Goal: Task Accomplishment & Management: Manage account settings

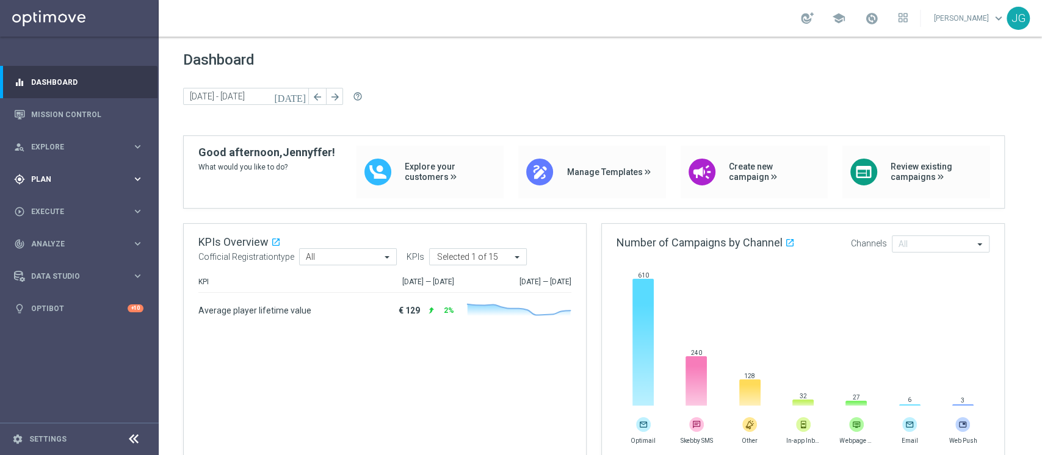
click at [70, 174] on div "gps_fixed Plan" at bounding box center [73, 179] width 118 height 11
click at [68, 203] on link "Target Groups" at bounding box center [79, 205] width 95 height 10
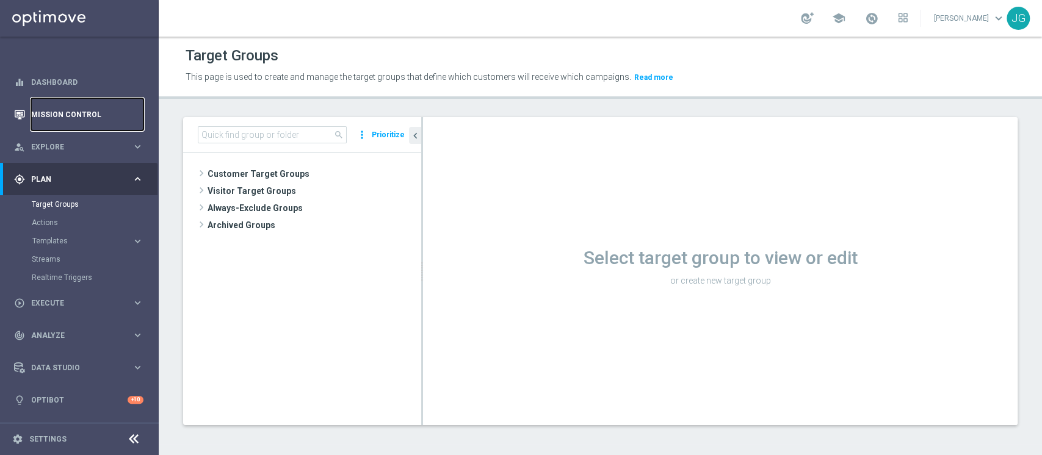
click at [67, 112] on link "Mission Control" at bounding box center [87, 114] width 112 height 32
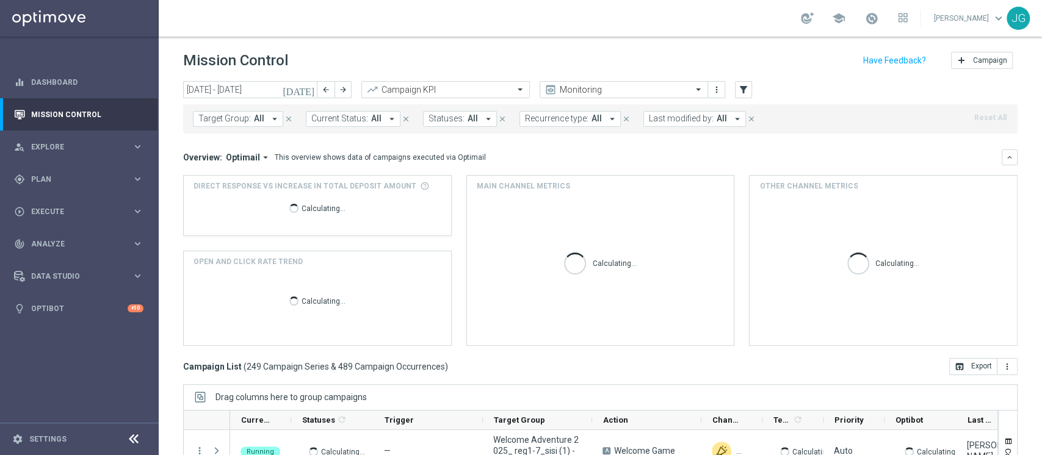
click at [312, 85] on icon "today" at bounding box center [299, 89] width 33 height 11
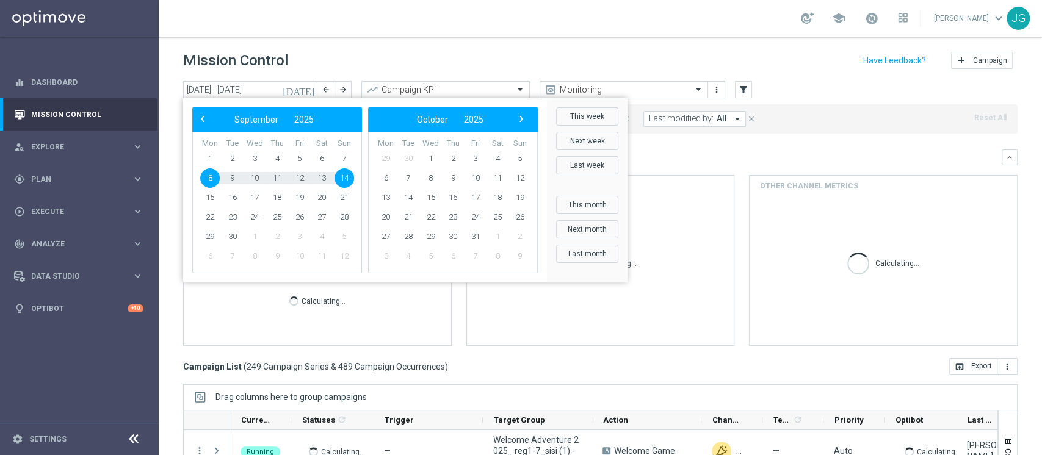
click at [203, 179] on span "8" at bounding box center [210, 178] width 20 height 20
type input "08 Sep 2025 - 08 Sep 2025"
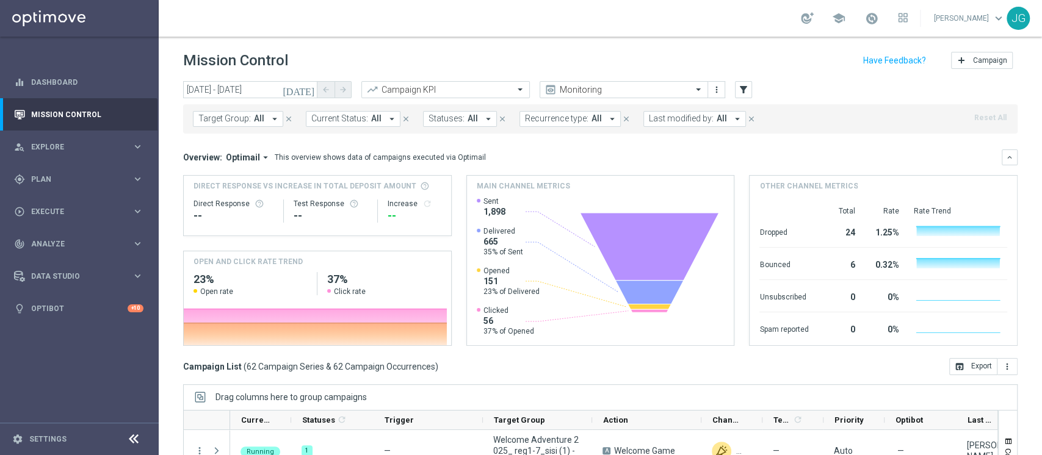
click at [685, 120] on span "Last modified by:" at bounding box center [681, 118] width 65 height 10
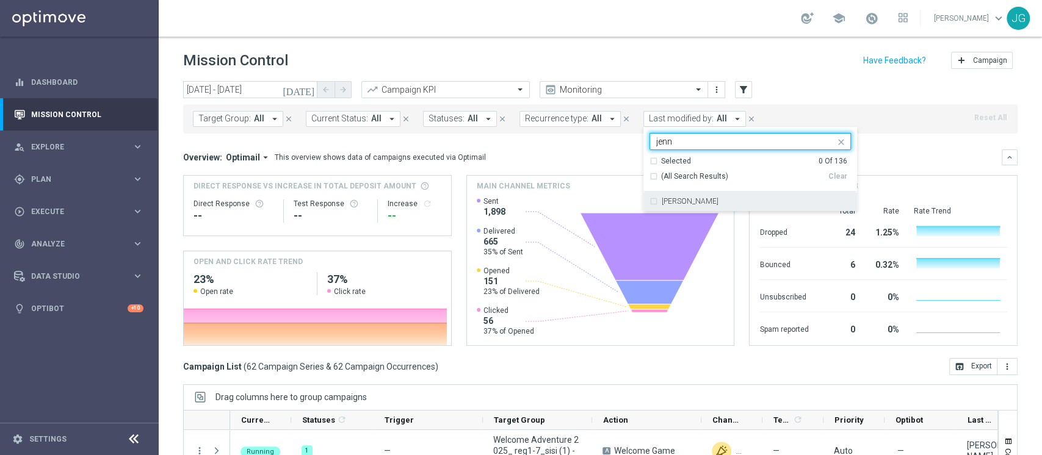
click at [680, 200] on label "[PERSON_NAME]" at bounding box center [689, 201] width 57 height 7
type input "jenn"
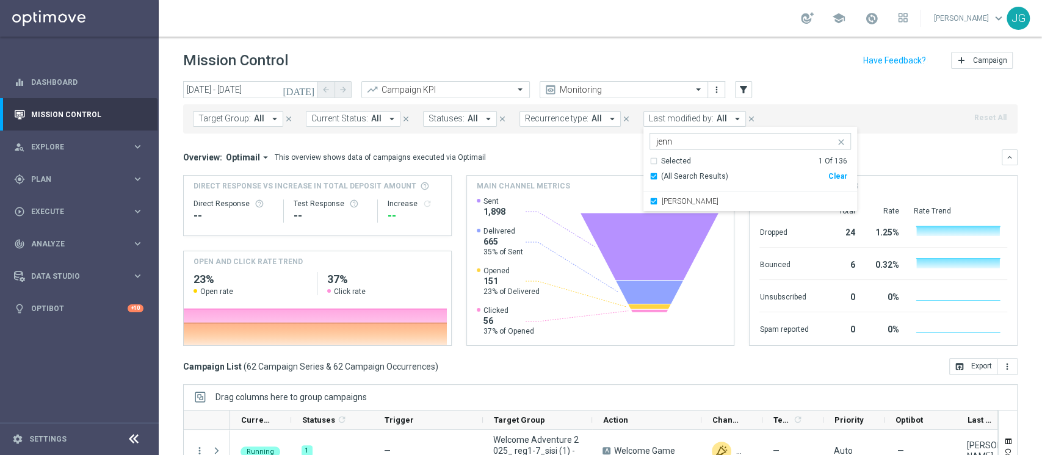
click at [458, 217] on div "Direct Response VS Increase In Total Deposit Amount Direct Response -- Test Res…" at bounding box center [600, 260] width 834 height 171
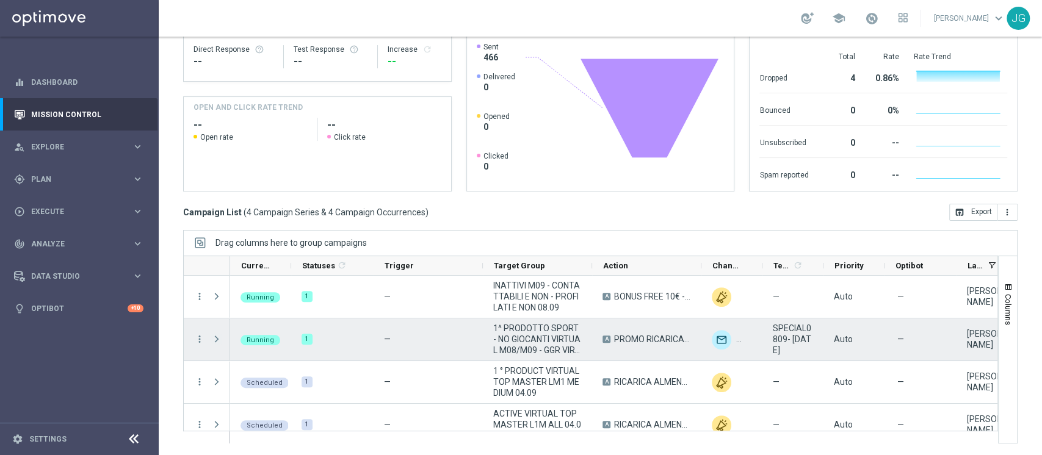
click at [217, 339] on span "Press SPACE to select this row." at bounding box center [216, 339] width 11 height 10
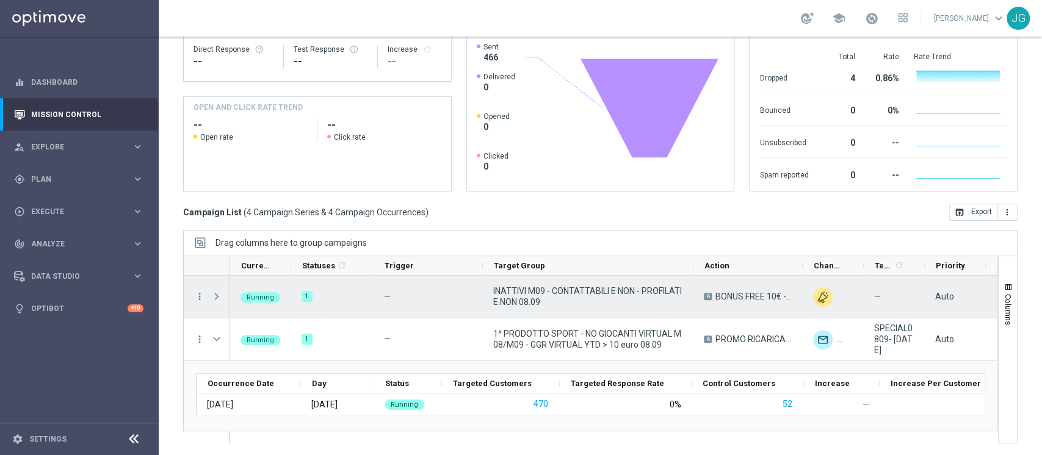
drag, startPoint x: 591, startPoint y: 267, endPoint x: 692, endPoint y: 276, distance: 101.8
click at [692, 276] on div at bounding box center [590, 350] width 815 height 188
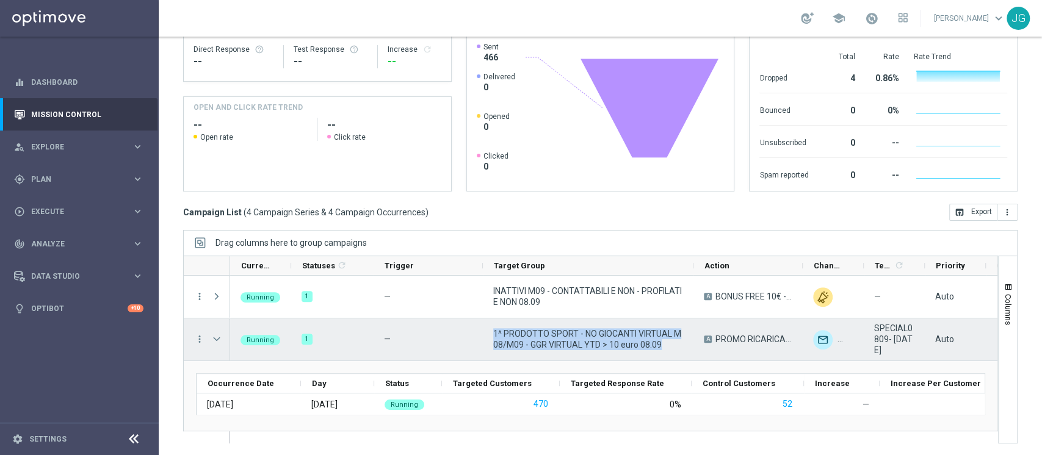
drag, startPoint x: 674, startPoint y: 344, endPoint x: 488, endPoint y: 334, distance: 185.7
click at [488, 334] on div "1^ PRODOTTO SPORT - NO GIOCANTI VIRTUAL M08/M09 - GGR VIRTUAL YTD > 10 euro 08.…" at bounding box center [588, 340] width 211 height 42
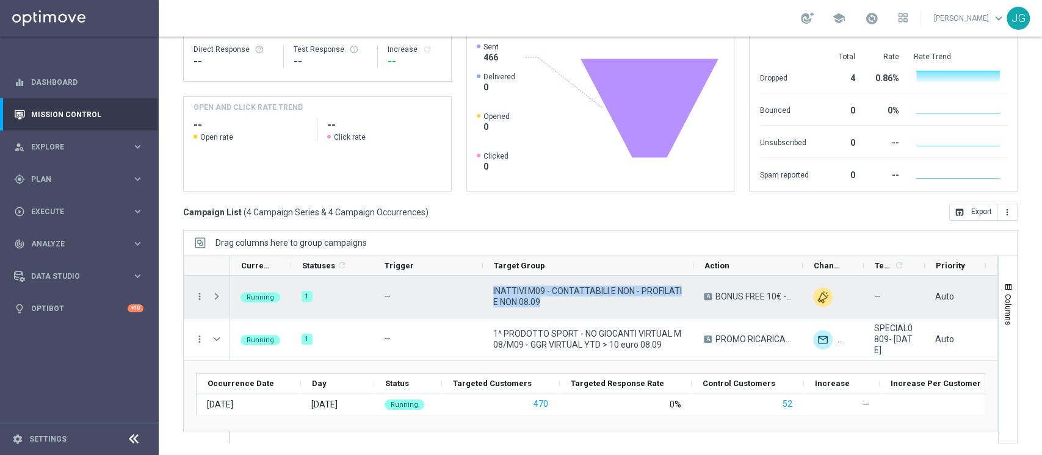
drag, startPoint x: 492, startPoint y: 286, endPoint x: 561, endPoint y: 301, distance: 70.8
click at [561, 301] on div "INATTIVI M09 - CONTATTABILI E NON - PROFILATI E NON 08.09" at bounding box center [588, 297] width 211 height 42
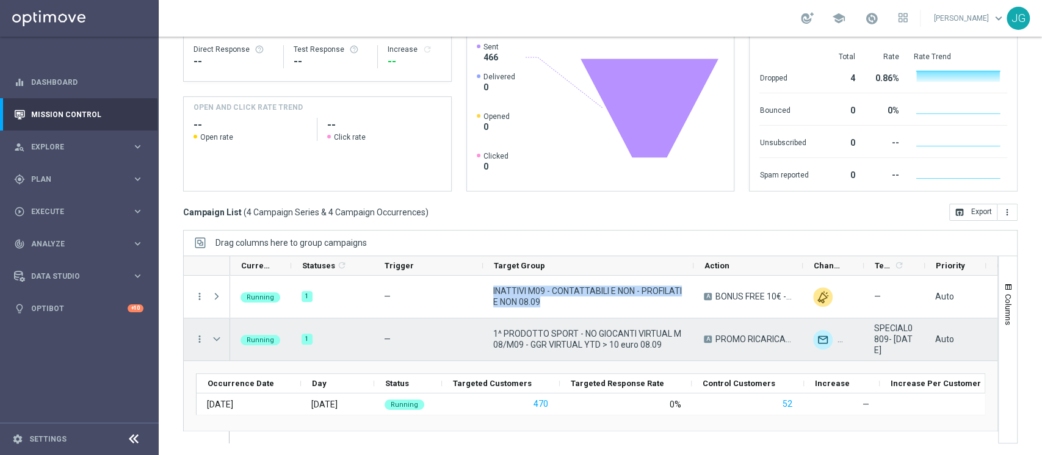
click at [513, 337] on span "1^ PRODOTTO SPORT - NO GIOCANTI VIRTUAL M08/M09 - GGR VIRTUAL YTD > 10 euro 08.…" at bounding box center [588, 339] width 190 height 22
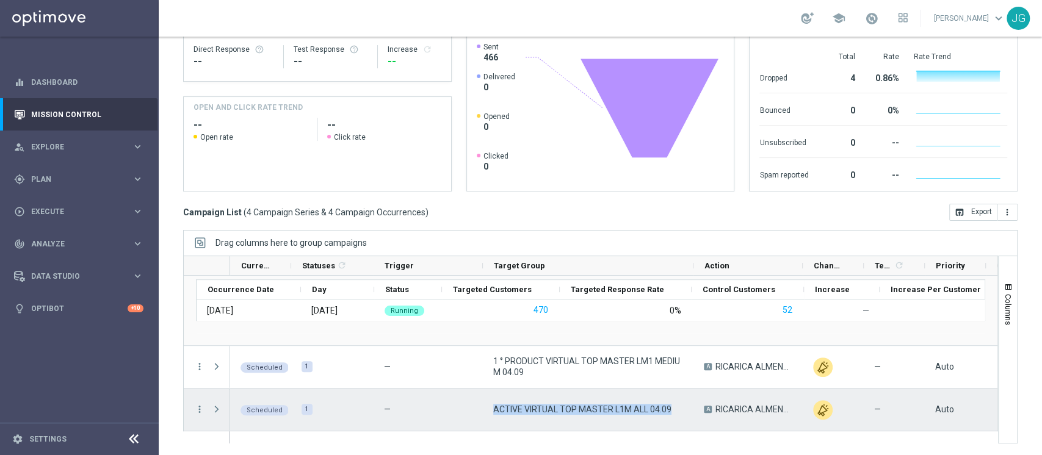
drag, startPoint x: 488, startPoint y: 407, endPoint x: 686, endPoint y: 405, distance: 197.7
click at [686, 405] on div "ACTIVE VIRTUAL TOP MASTER L1M ALL 04.09" at bounding box center [588, 410] width 211 height 42
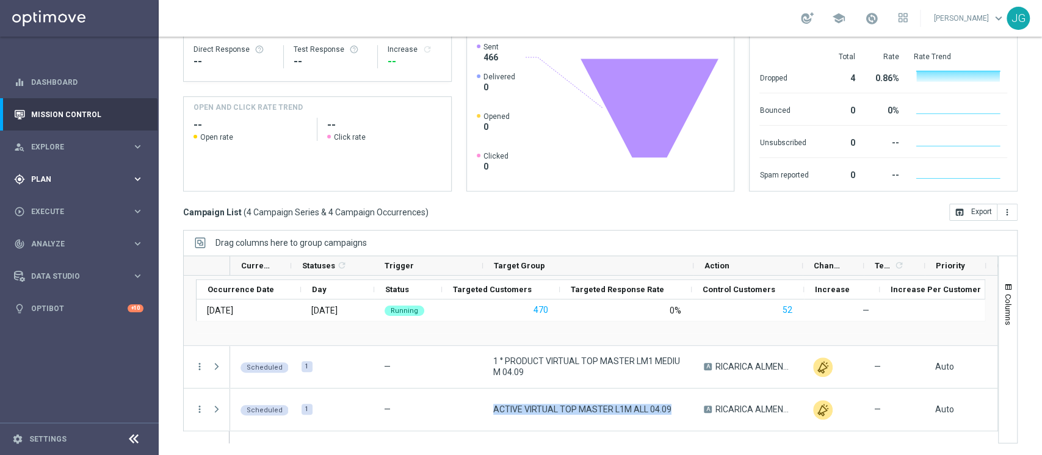
click at [88, 183] on div "gps_fixed Plan" at bounding box center [73, 179] width 118 height 11
click at [44, 207] on link "Target Groups" at bounding box center [79, 205] width 95 height 10
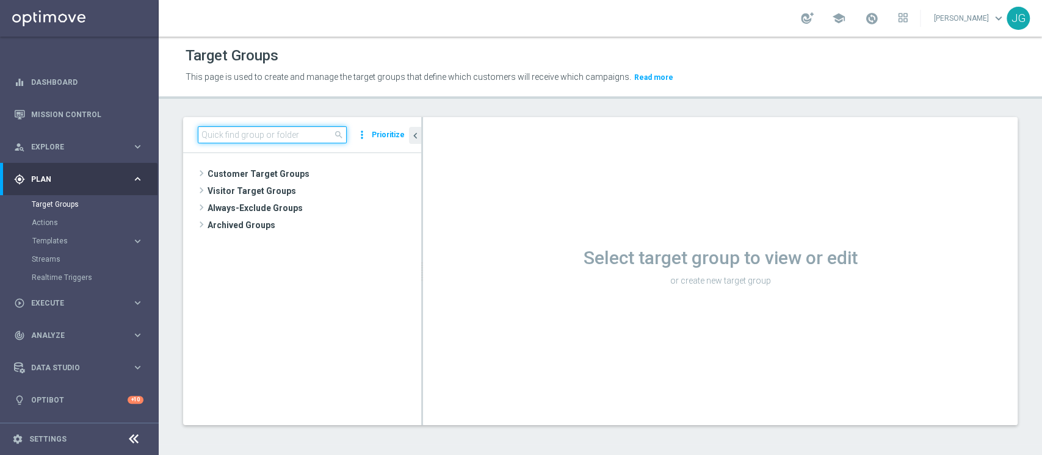
click at [271, 137] on input at bounding box center [272, 134] width 149 height 17
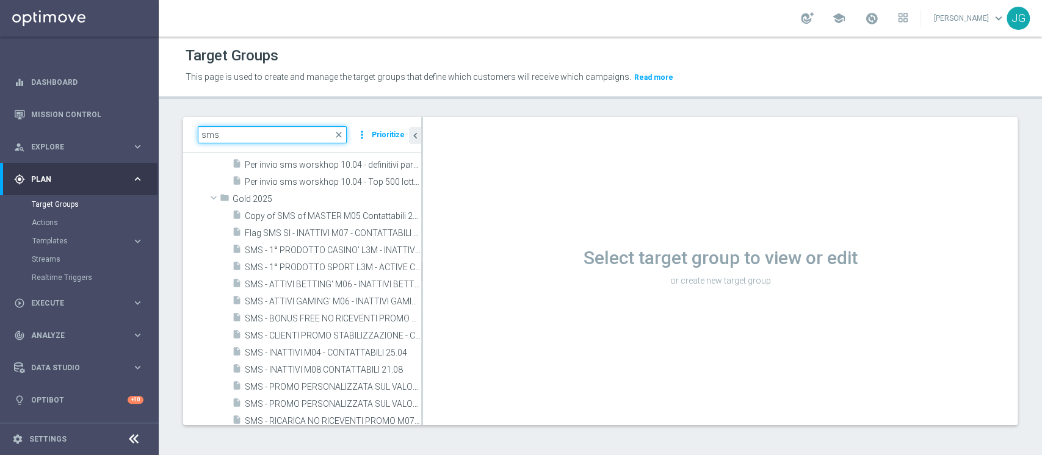
scroll to position [317, 0]
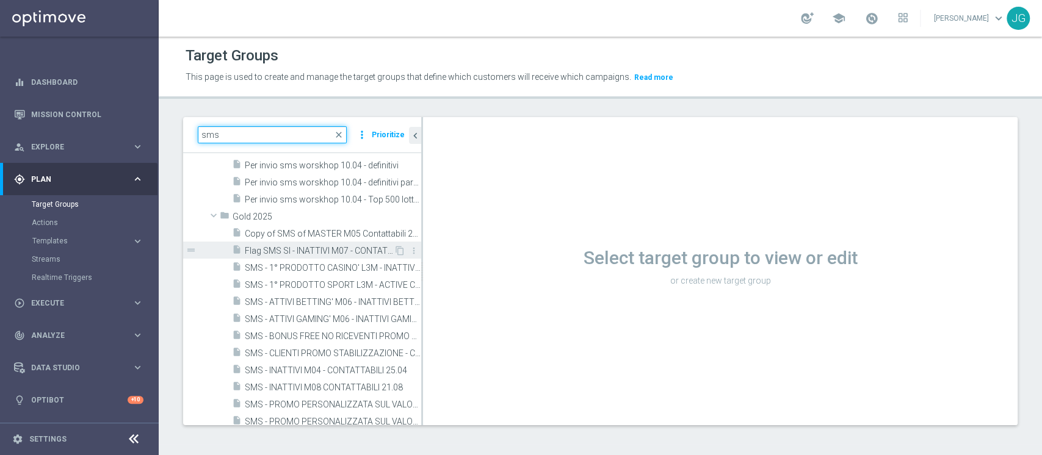
type input "sms"
click at [320, 253] on span "Flag SMS SI - INATTIVI M07 - CONTATTABILI E NON - PROFILATI E NON 24.07" at bounding box center [319, 251] width 149 height 10
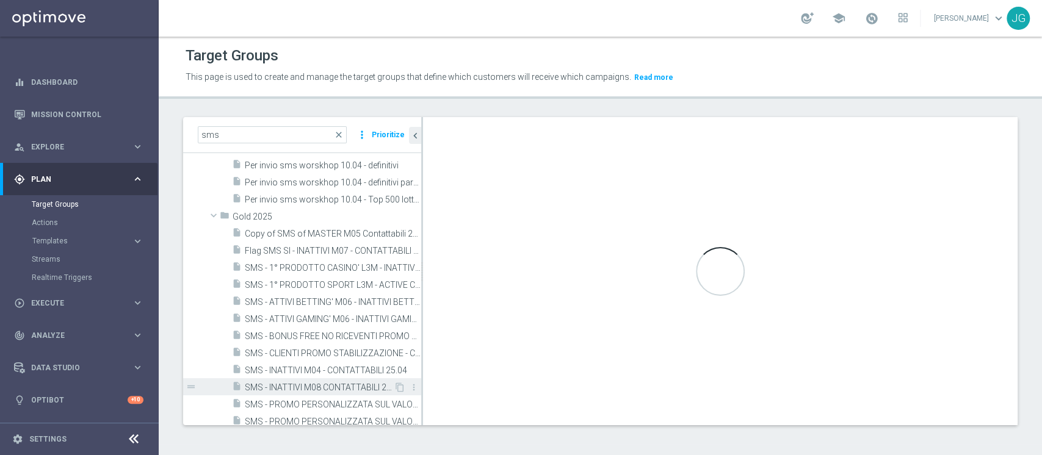
click at [320, 387] on span "SMS - INATTIVI M08 CONTATTABILI 21.08" at bounding box center [319, 388] width 149 height 10
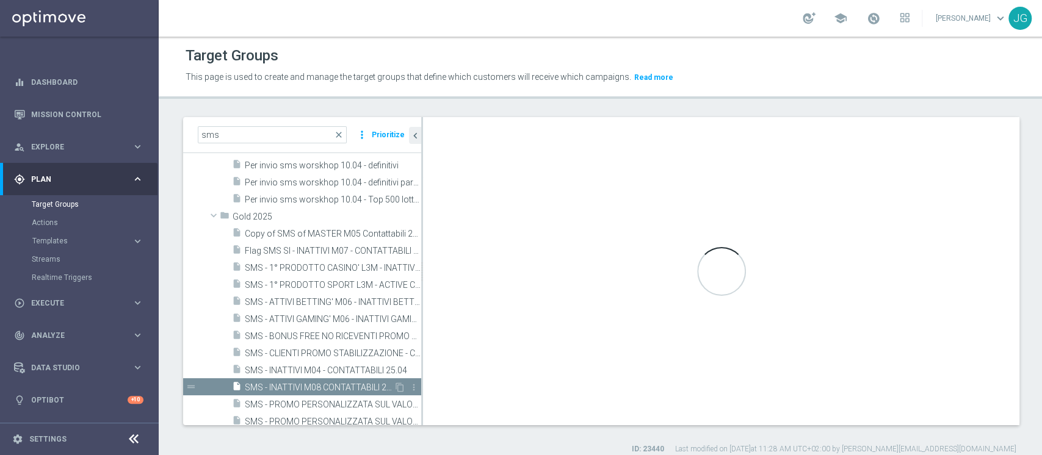
checkbox input "false"
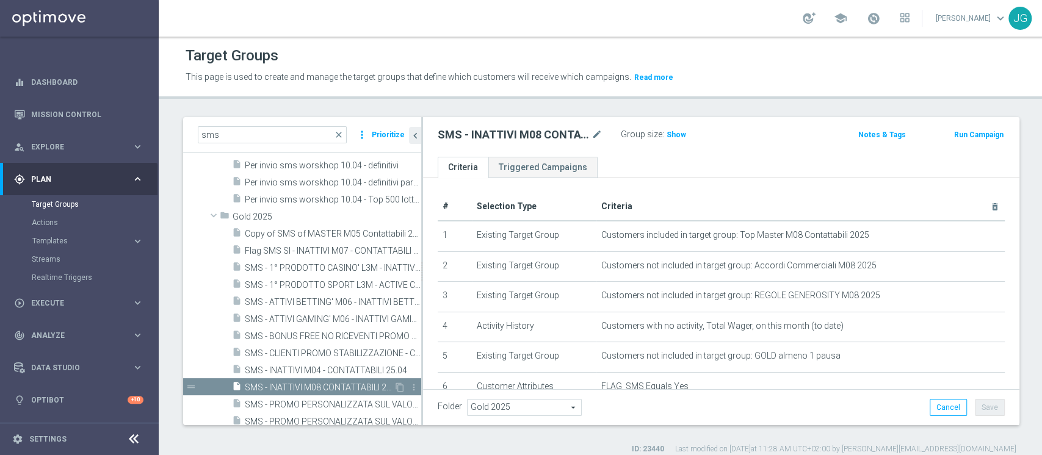
click at [362, 387] on span "SMS - INATTIVI M08 CONTATTABILI 21.08" at bounding box center [319, 388] width 149 height 10
click at [395, 388] on icon "content_copy" at bounding box center [400, 388] width 10 height 10
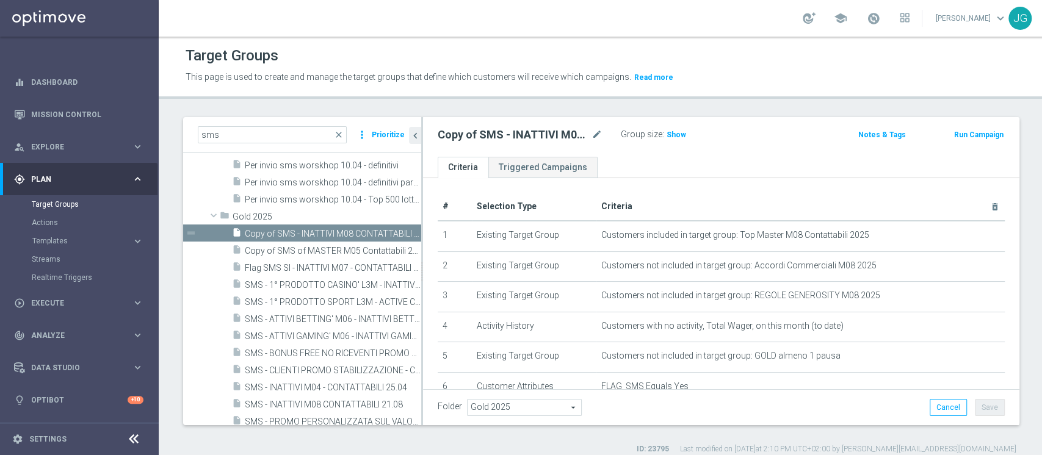
scroll to position [213, 0]
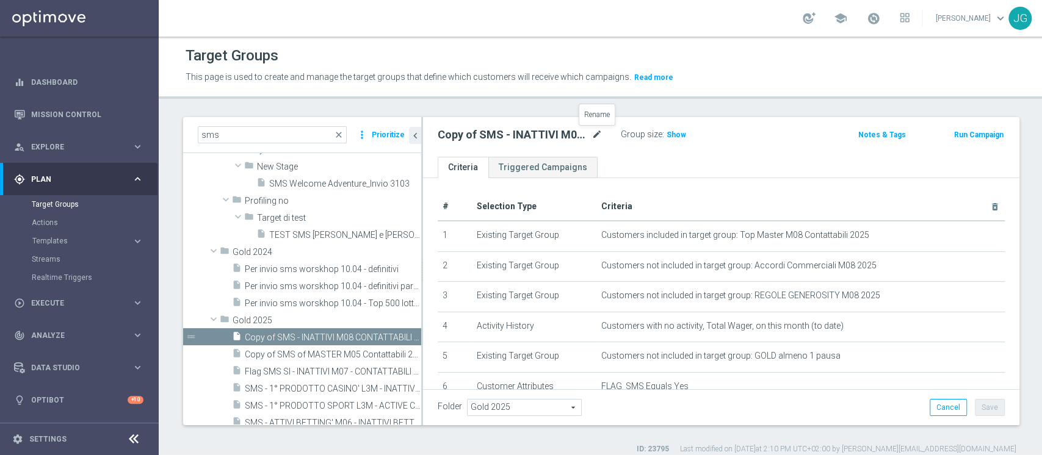
click at [600, 129] on icon "mode_edit" at bounding box center [596, 135] width 11 height 15
type input "SMS - INATTIVI M09 - CONTATTABILI E NON - PROFILATI E NON 08.09"
click at [703, 144] on div "SMS - INATTIVI M09 - CONTATTABILI E NON - PROFILATI E NON 08.09 Group size : Sh…" at bounding box center [720, 137] width 594 height 40
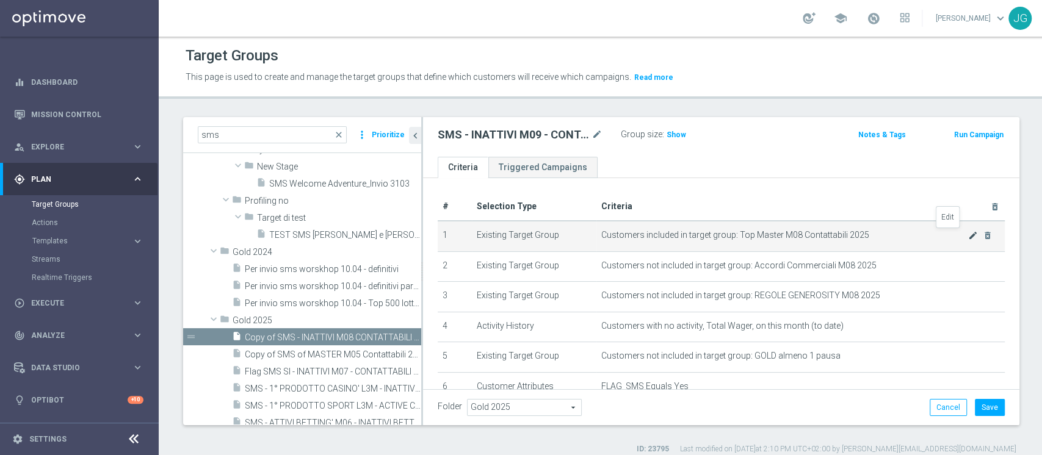
click at [968, 233] on icon "mode_edit" at bounding box center [973, 236] width 10 height 10
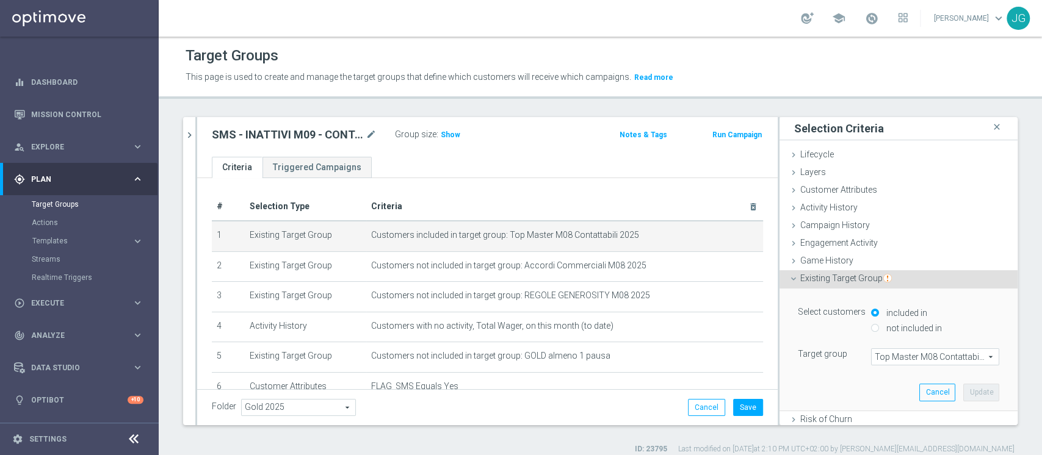
click at [884, 349] on span "Top Master M08 Contattabili 2025" at bounding box center [934, 357] width 127 height 16
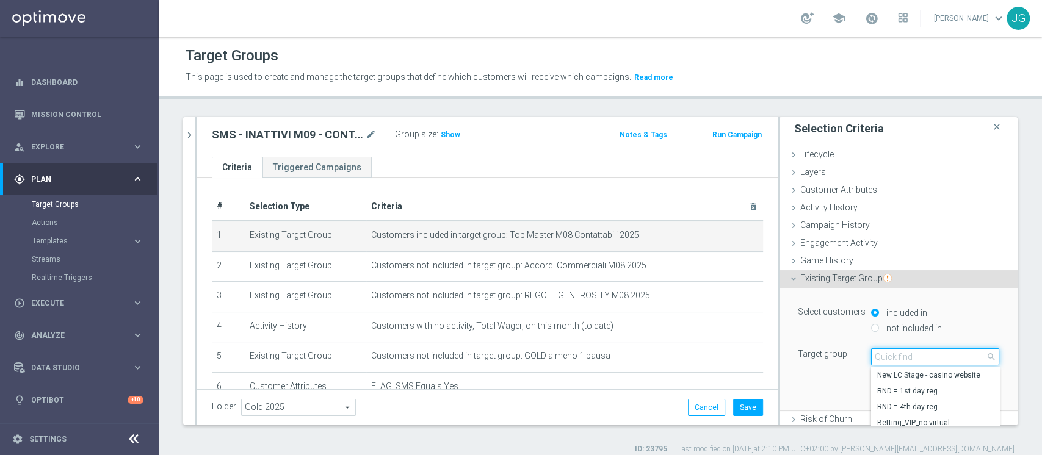
click at [873, 359] on input "search" at bounding box center [935, 356] width 128 height 17
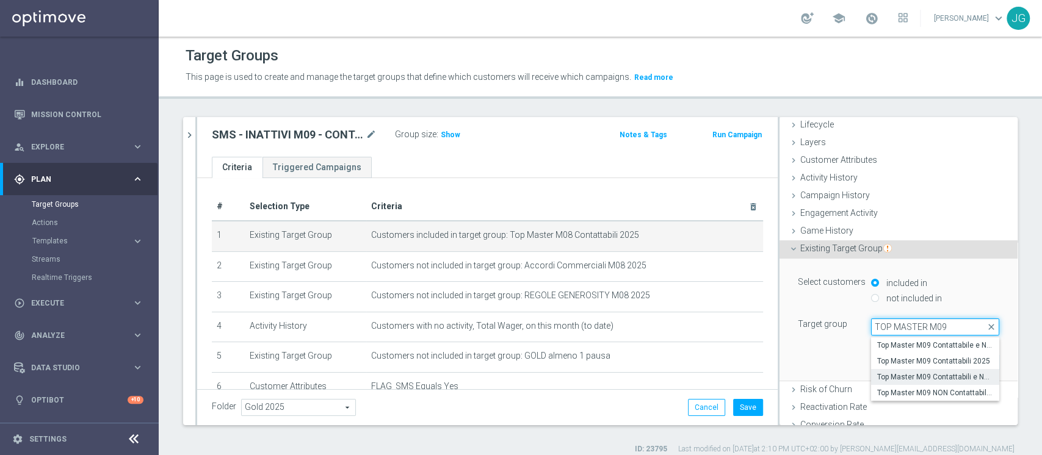
scroll to position [31, 0]
type input "TOP MASTER M09"
click at [912, 361] on span "Top Master M09 Contattabili 2025" at bounding box center [935, 361] width 116 height 10
type input "Top Master M09 Contattabili 2025"
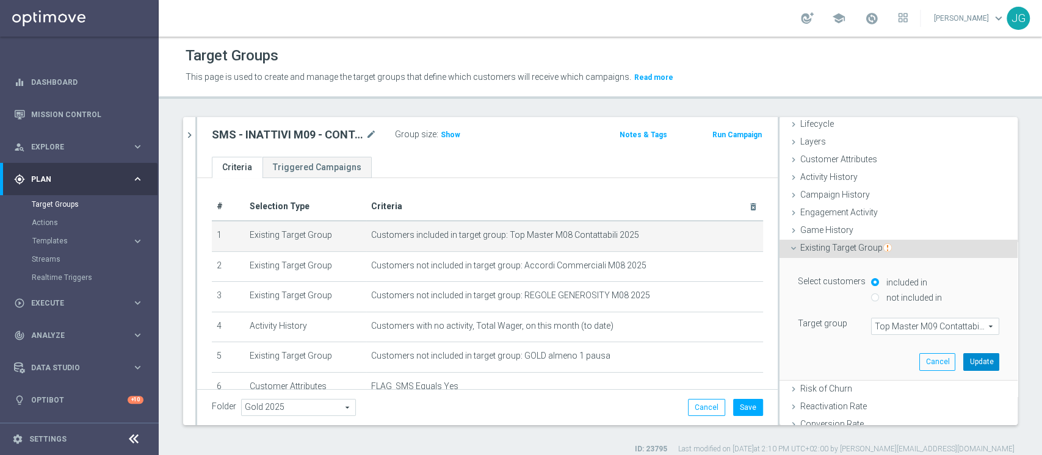
click at [963, 356] on button "Update" at bounding box center [981, 361] width 36 height 17
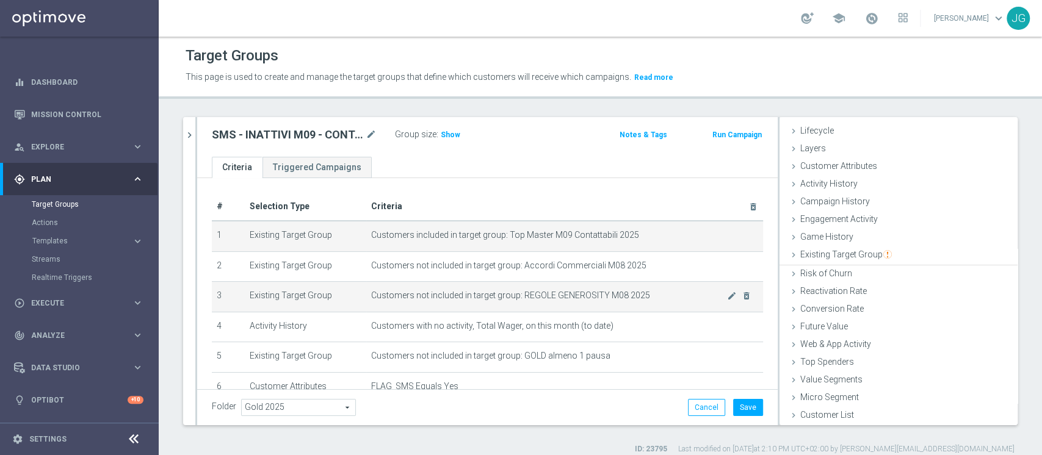
scroll to position [23, 0]
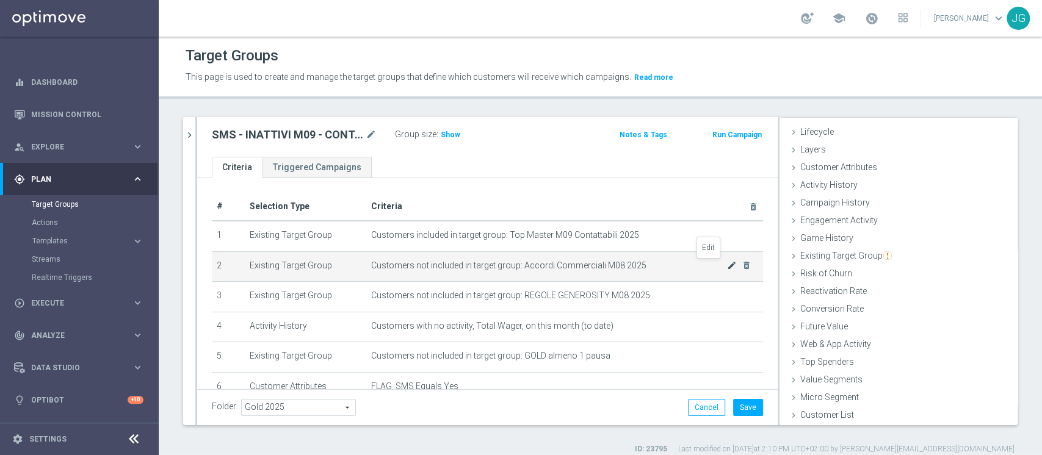
click at [727, 264] on icon "mode_edit" at bounding box center [732, 266] width 10 height 10
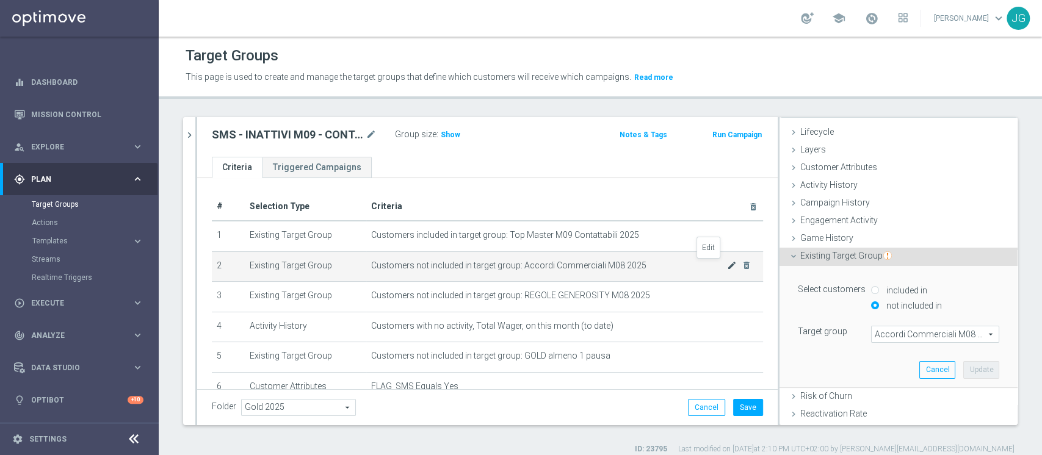
scroll to position [31, 0]
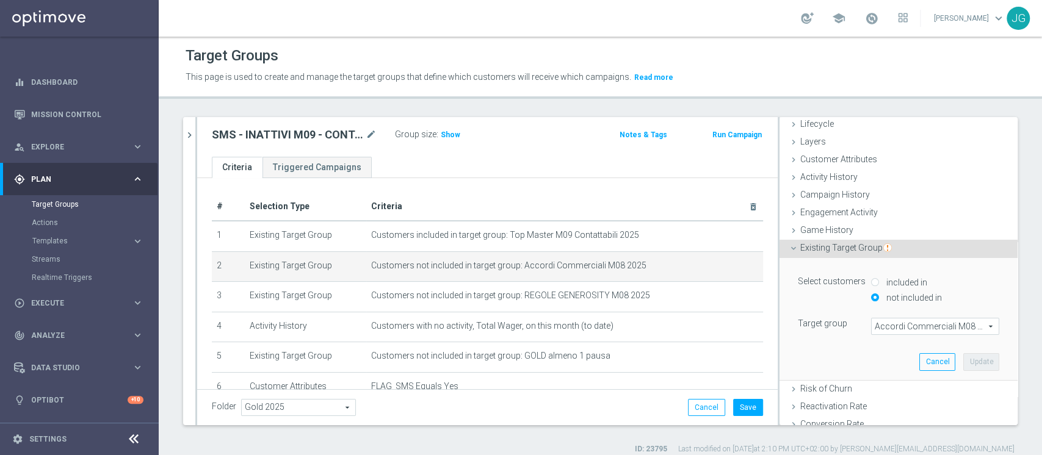
click at [884, 325] on span "Accordi Commerciali M08 2025" at bounding box center [934, 327] width 127 height 16
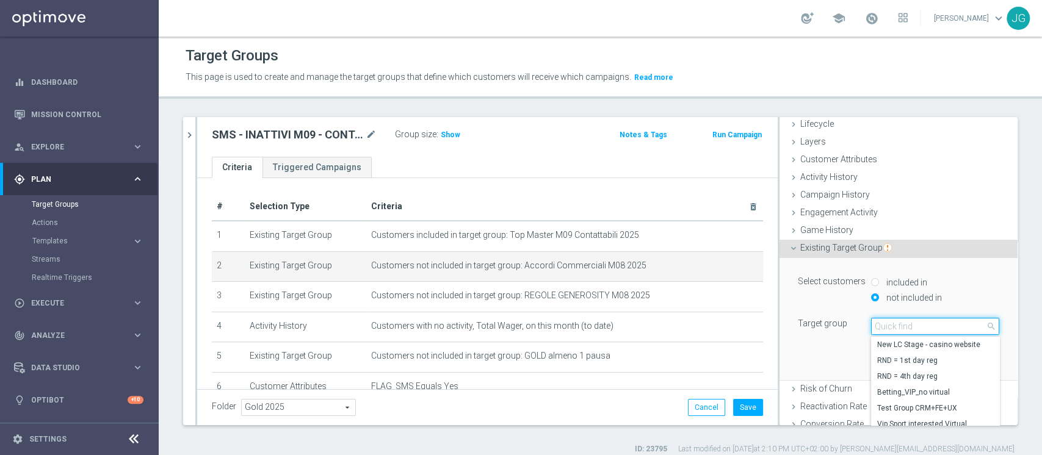
click at [884, 325] on input "search" at bounding box center [935, 326] width 128 height 17
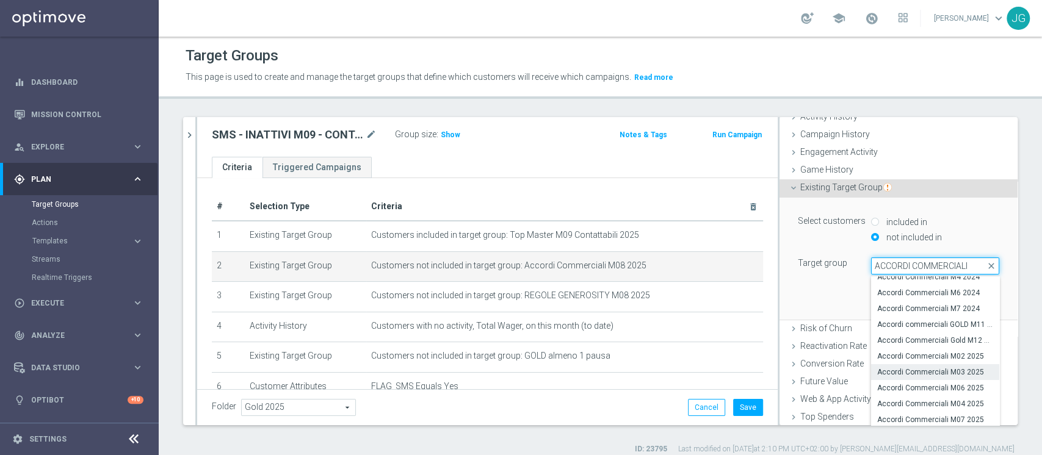
scroll to position [145, 0]
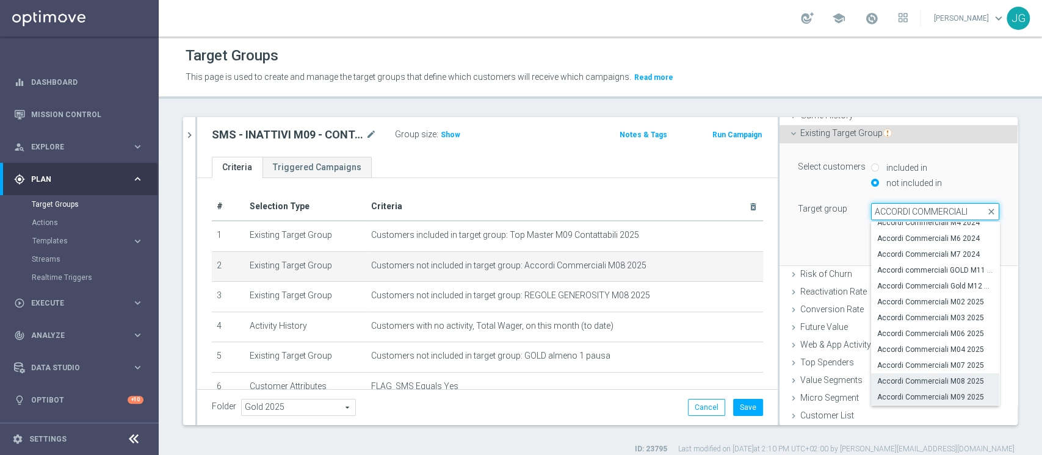
type input "ACCORDI COMMERCIALI"
click at [891, 398] on span "Accordi Commerciali M09 2025" at bounding box center [935, 397] width 116 height 10
type input "Accordi Commerciali M09 2025"
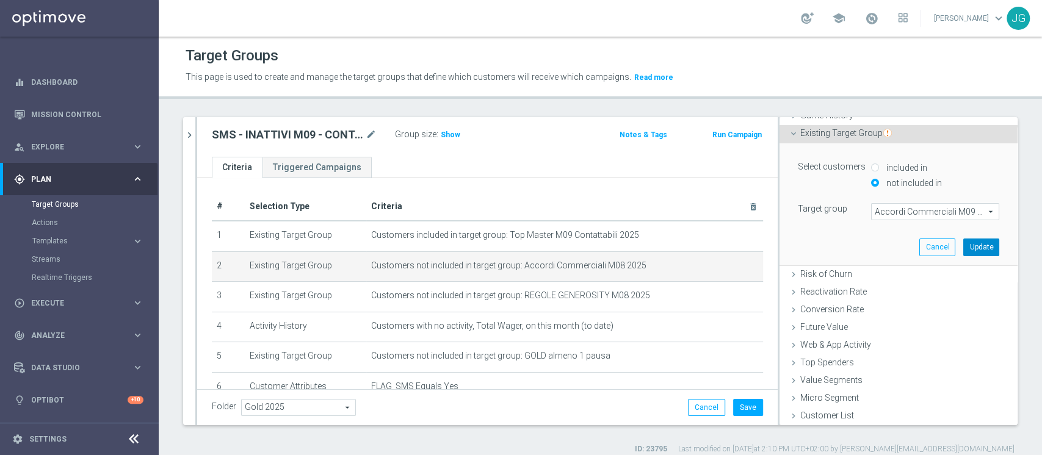
click at [963, 242] on button "Update" at bounding box center [981, 247] width 36 height 17
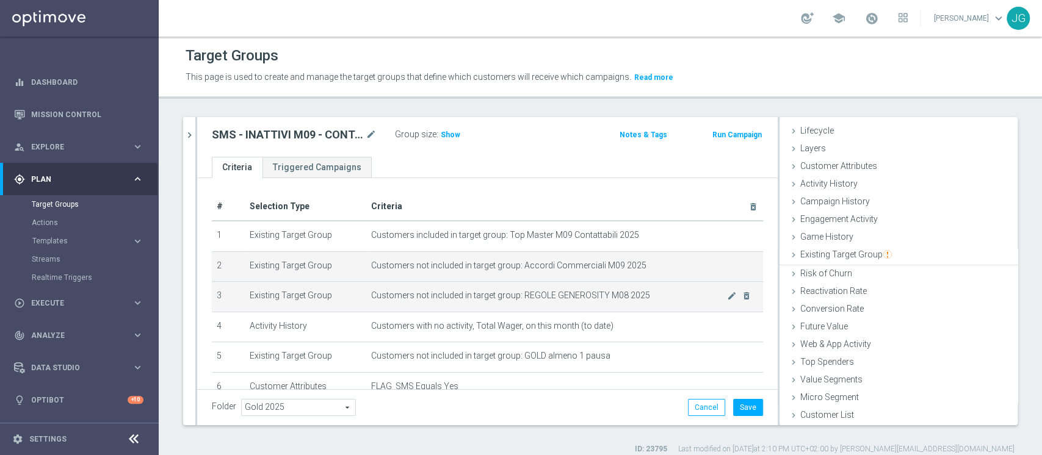
scroll to position [23, 0]
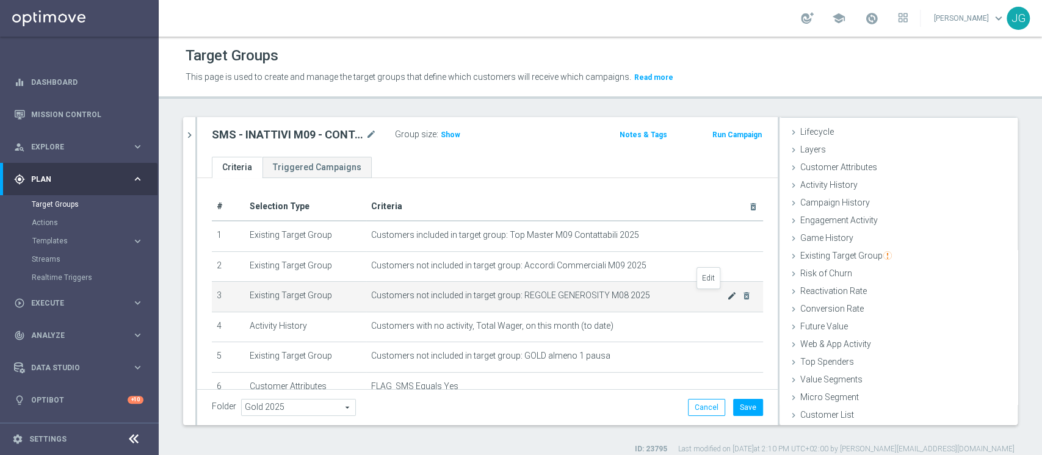
click at [727, 297] on icon "mode_edit" at bounding box center [732, 296] width 10 height 10
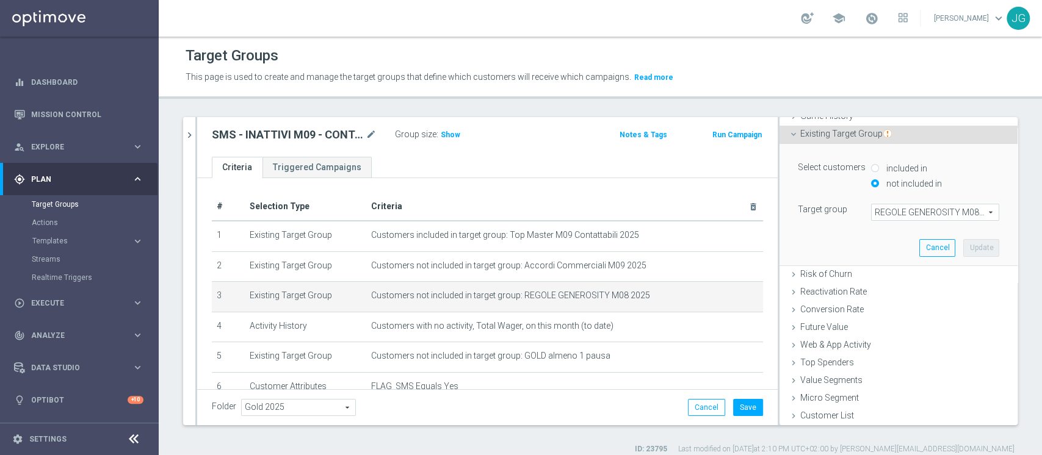
scroll to position [145, 0]
click at [909, 214] on span "REGOLE GENEROSITY M08 2025" at bounding box center [934, 212] width 127 height 16
click at [0, 0] on input "search" at bounding box center [0, 0] width 0 height 0
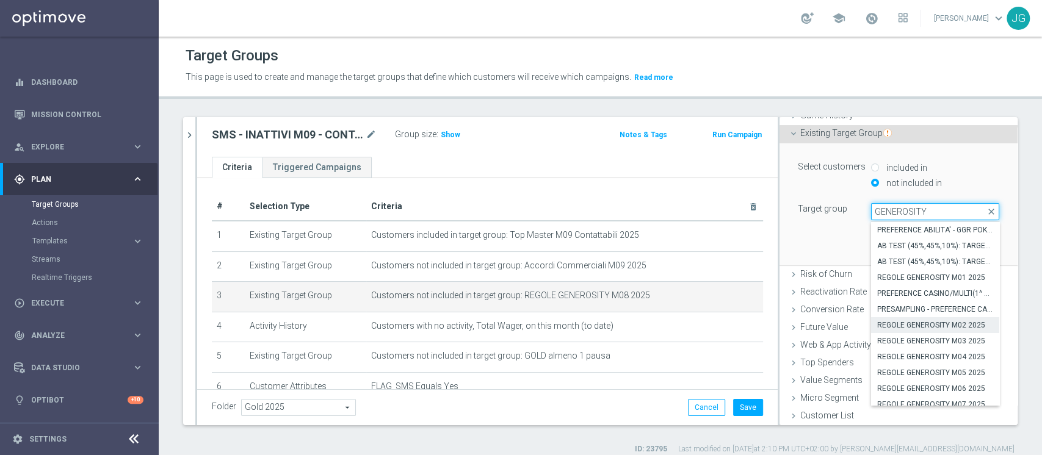
scroll to position [83, 0]
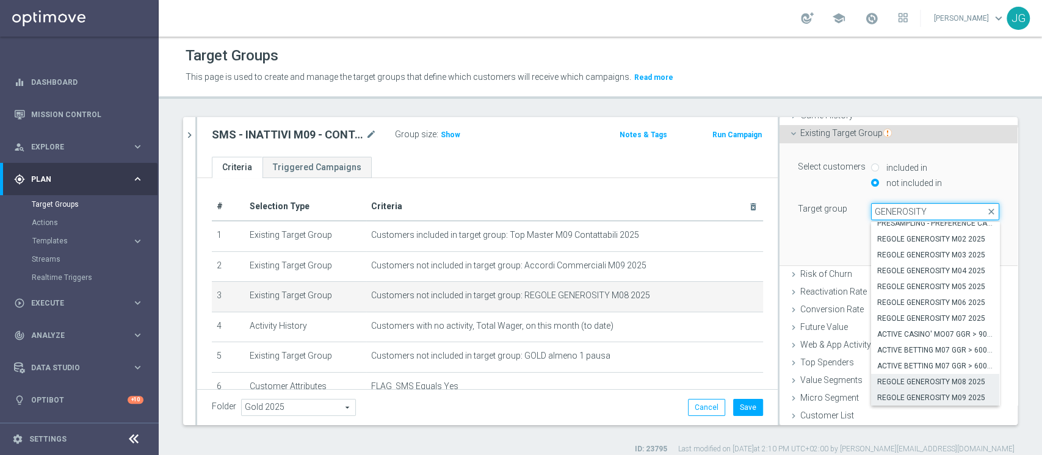
type input "GENEROSITY"
click at [897, 394] on span "REGOLE GENEROSITY M09 2025" at bounding box center [935, 398] width 116 height 10
type input "REGOLE GENEROSITY M09 2025"
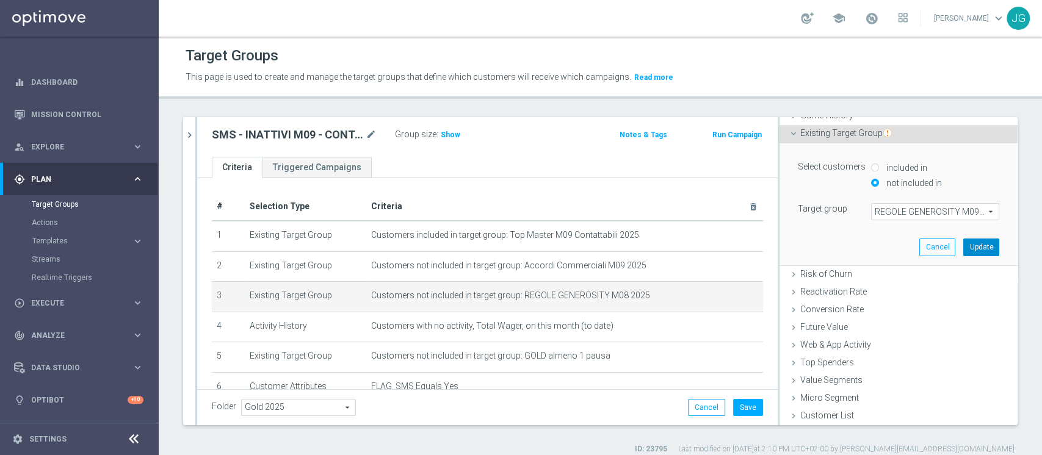
click at [965, 248] on button "Update" at bounding box center [981, 247] width 36 height 17
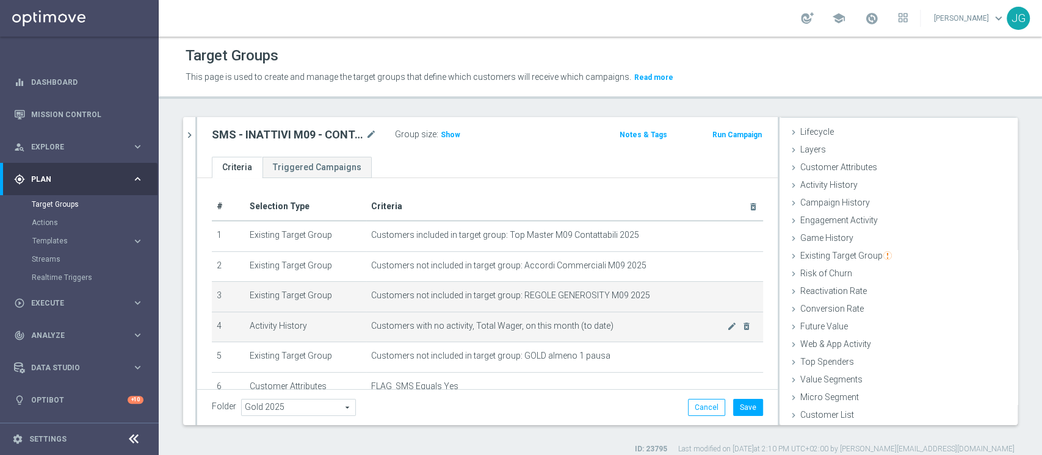
scroll to position [70, 0]
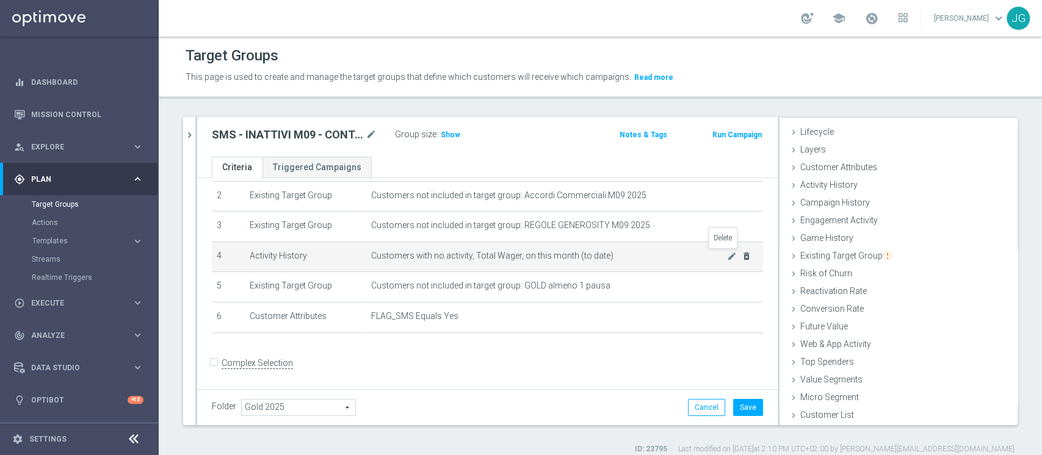
click at [741, 251] on icon "delete_forever" at bounding box center [746, 256] width 10 height 10
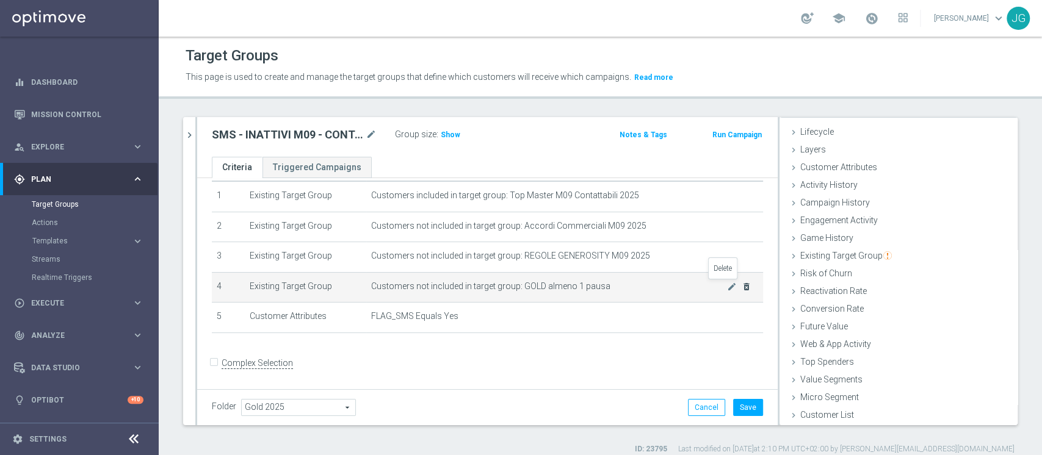
click at [741, 284] on icon "delete_forever" at bounding box center [746, 287] width 10 height 10
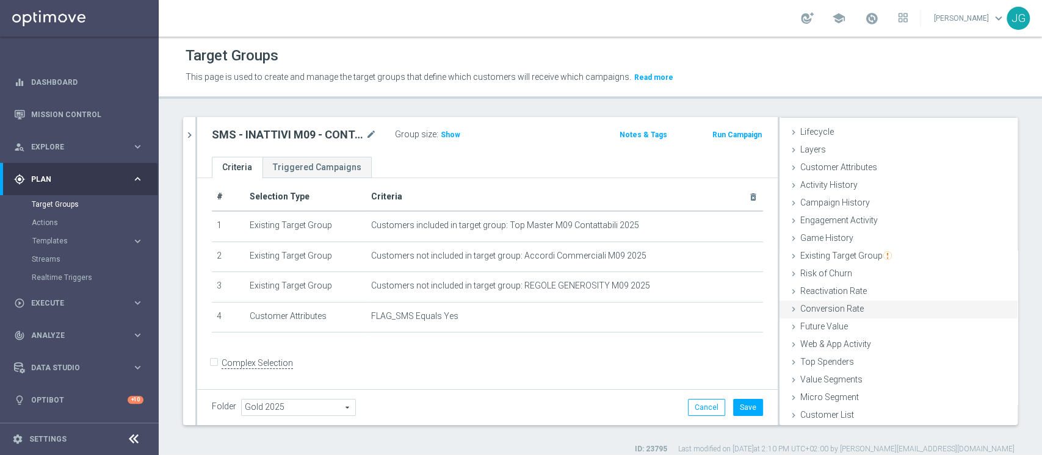
scroll to position [10, 0]
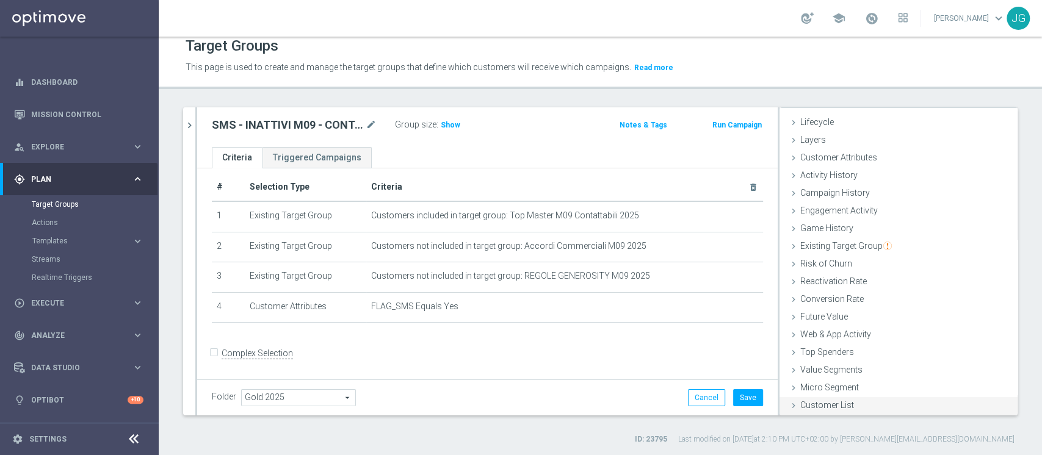
click at [800, 402] on span "Customer List" at bounding box center [827, 405] width 54 height 10
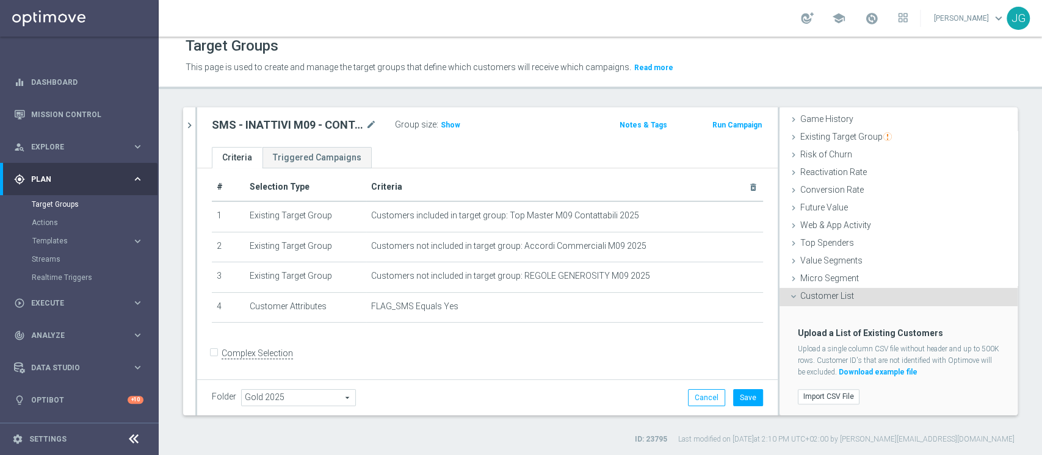
scroll to position [132, 0]
click at [807, 394] on label "Import CSV File" at bounding box center [829, 396] width 62 height 15
click at [0, 0] on input "Import CSV File" at bounding box center [0, 0] width 0 height 0
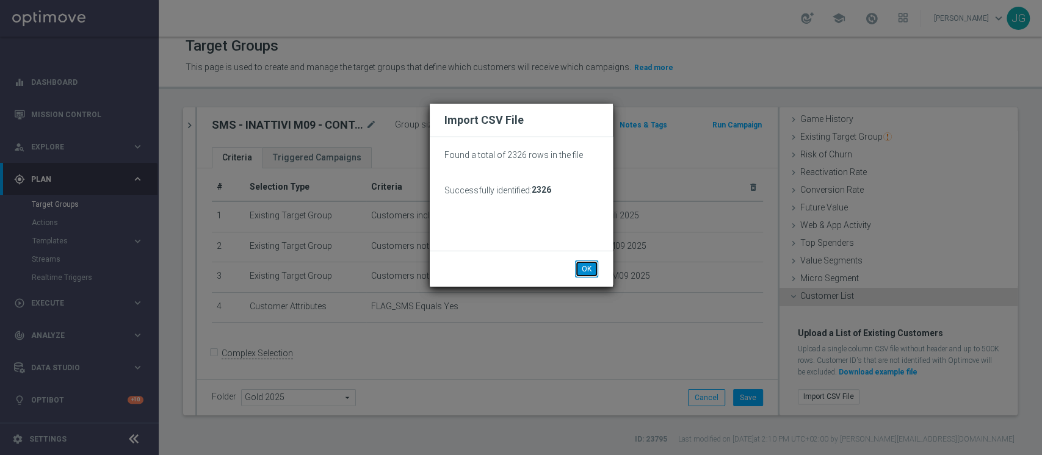
click at [580, 271] on button "OK" at bounding box center [586, 269] width 23 height 17
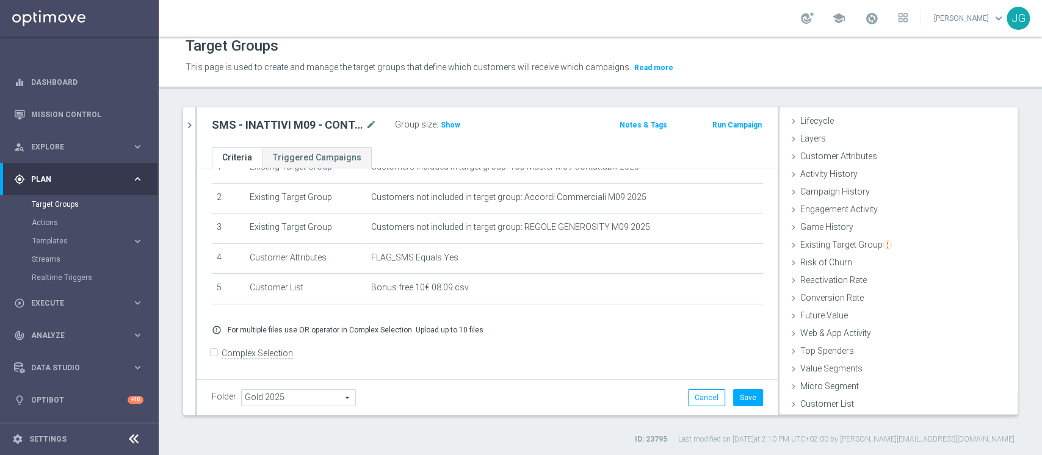
scroll to position [23, 0]
click at [741, 399] on button "Save" at bounding box center [748, 397] width 30 height 17
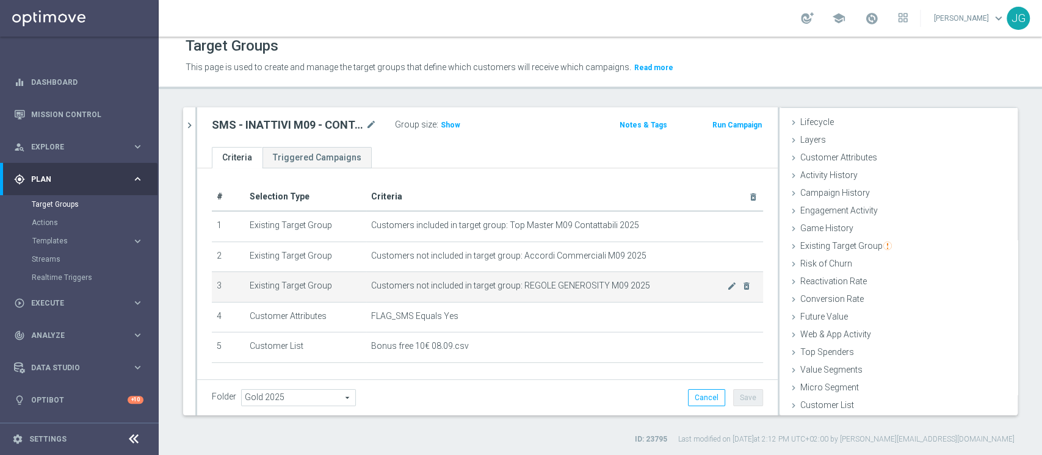
scroll to position [59, 0]
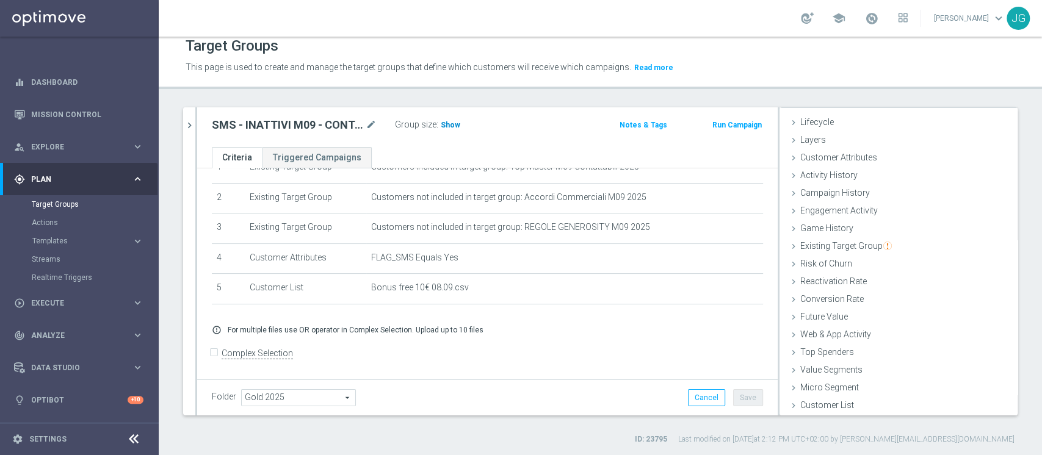
click at [444, 121] on span "Show" at bounding box center [451, 125] width 20 height 9
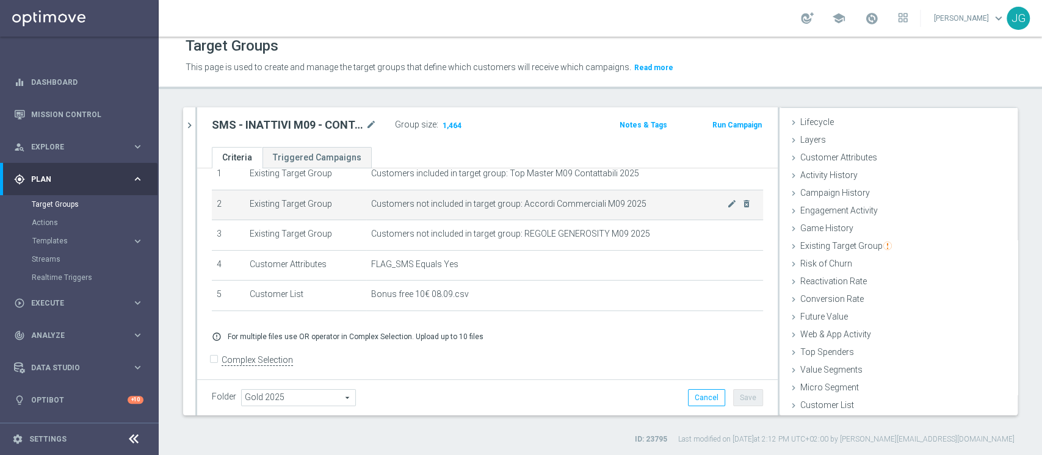
scroll to position [58, 0]
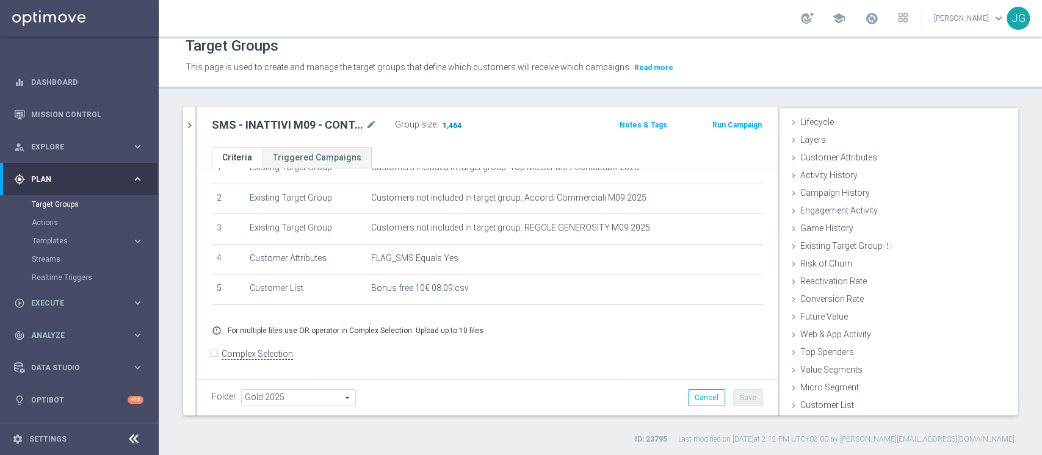
click at [452, 121] on span "1,464" at bounding box center [451, 127] width 21 height 12
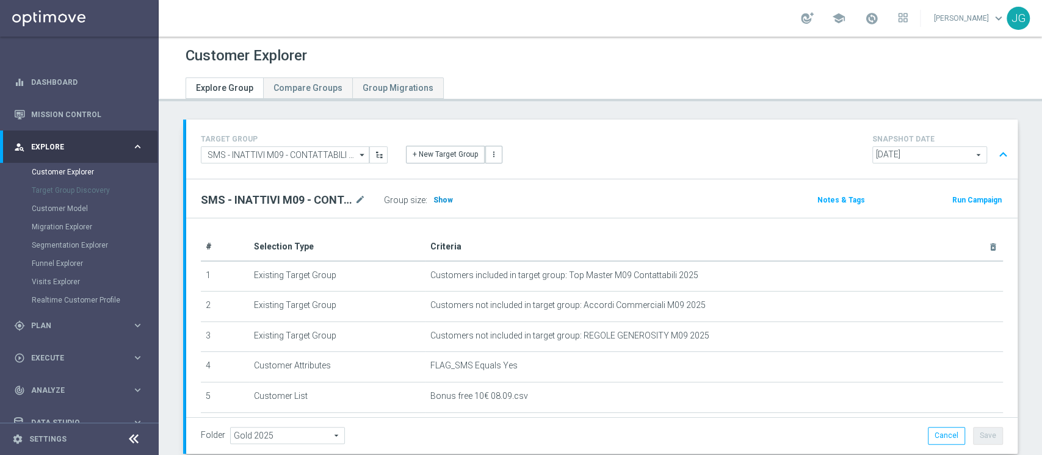
click at [444, 200] on span "Show" at bounding box center [443, 200] width 20 height 9
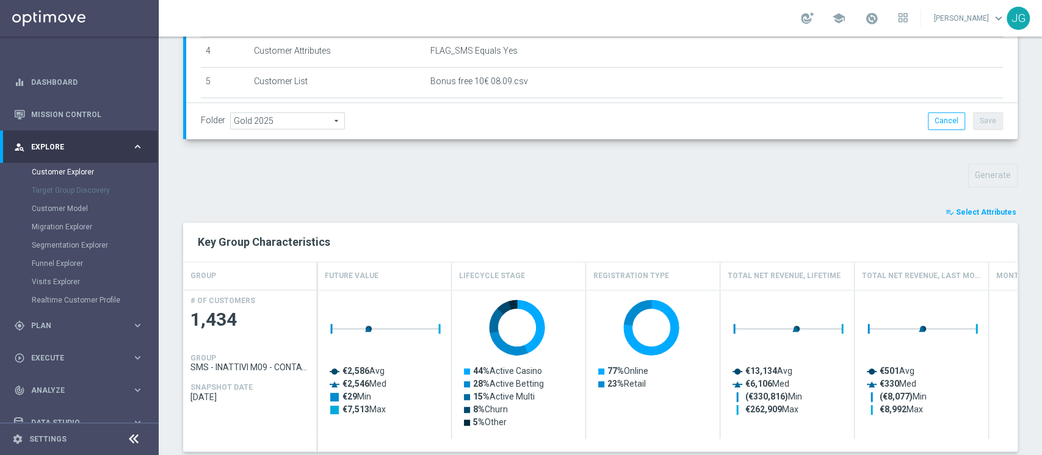
scroll to position [320, 0]
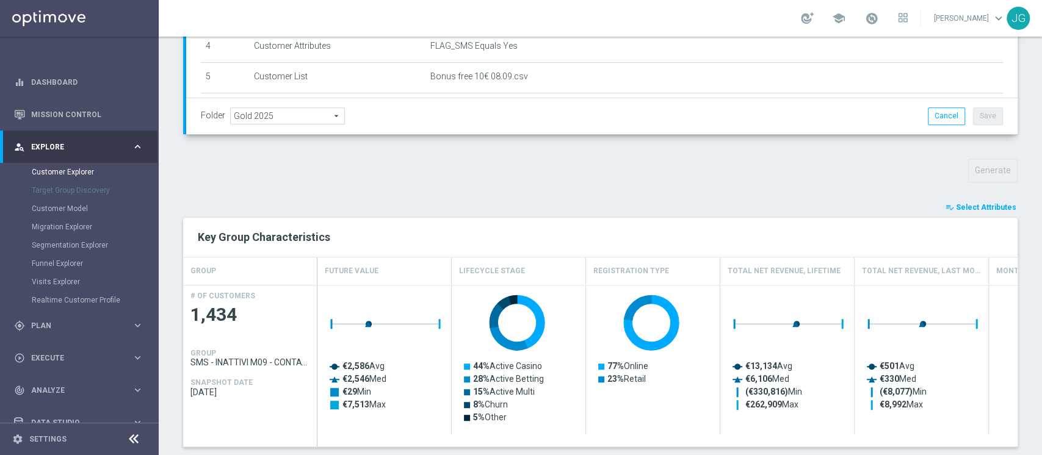
click at [981, 205] on span "Select Attributes" at bounding box center [986, 207] width 60 height 9
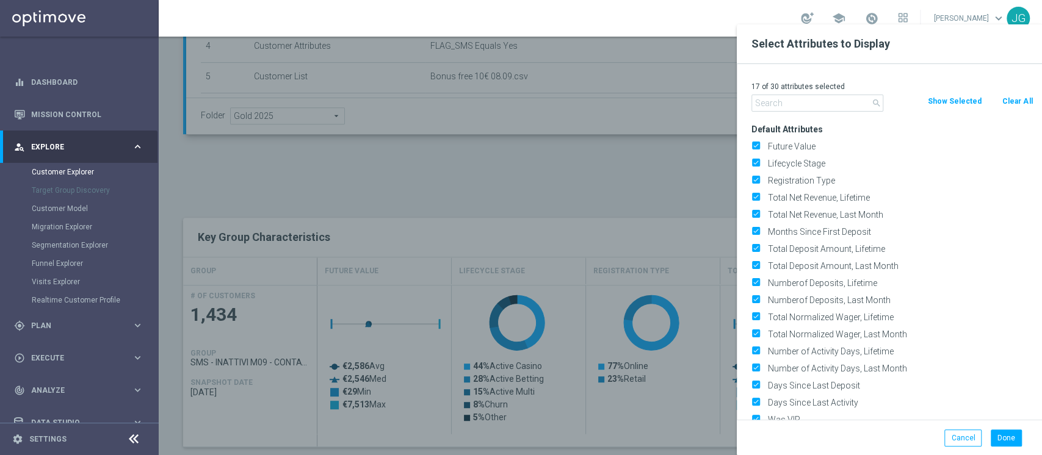
click at [1020, 103] on button "Clear All" at bounding box center [1017, 101] width 32 height 13
checkbox input "false"
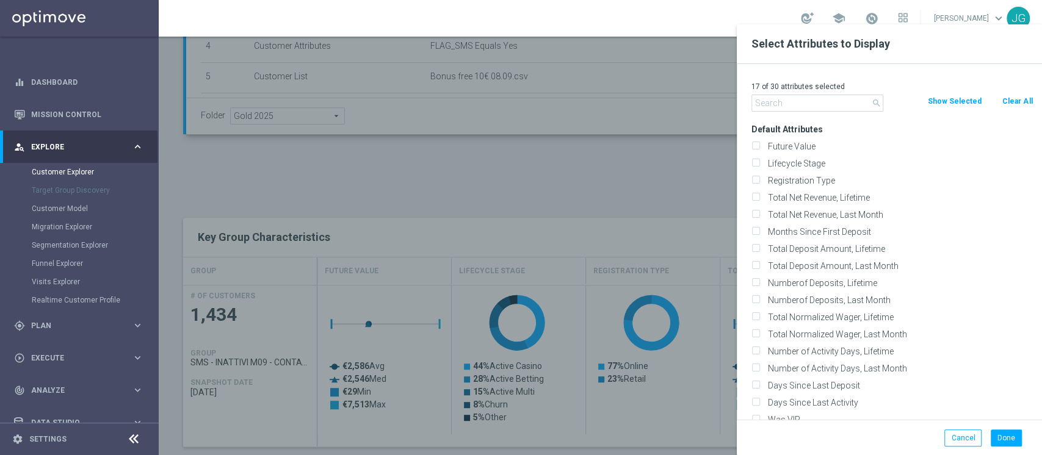
checkbox input "false"
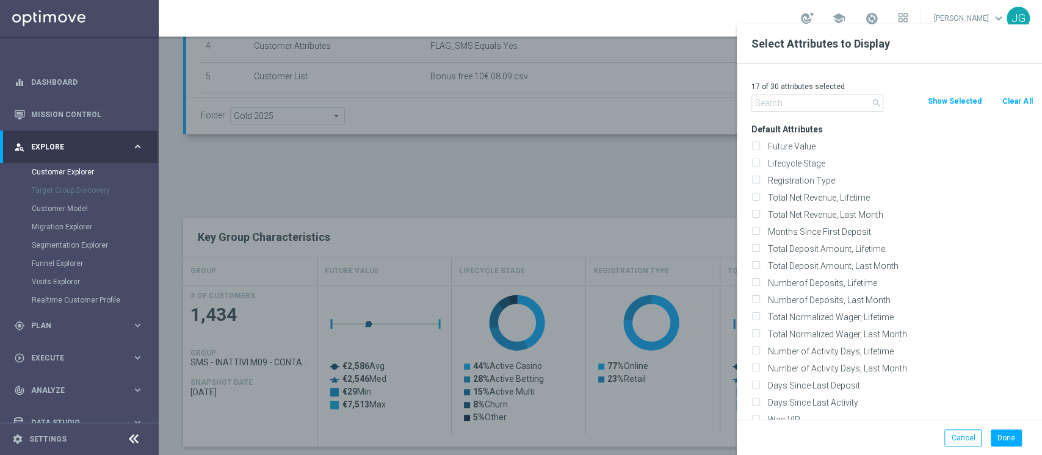
checkbox input "false"
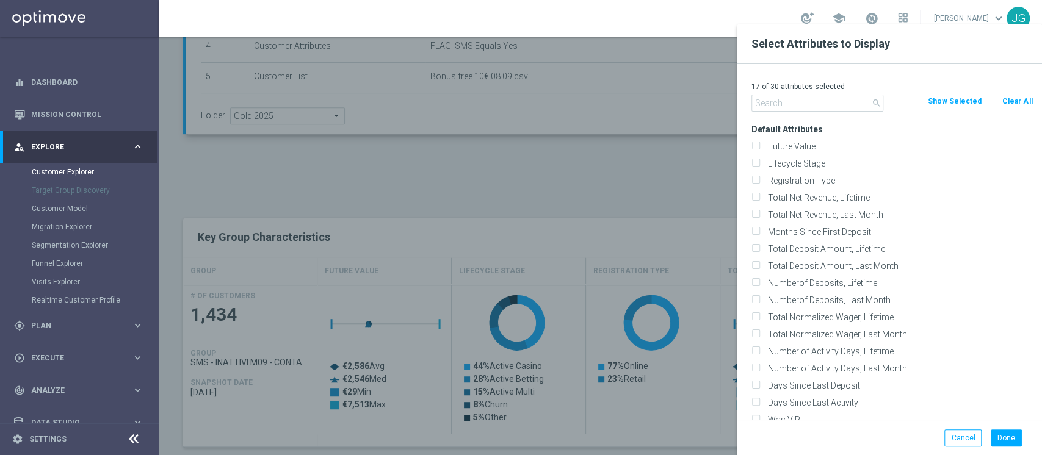
checkbox input "false"
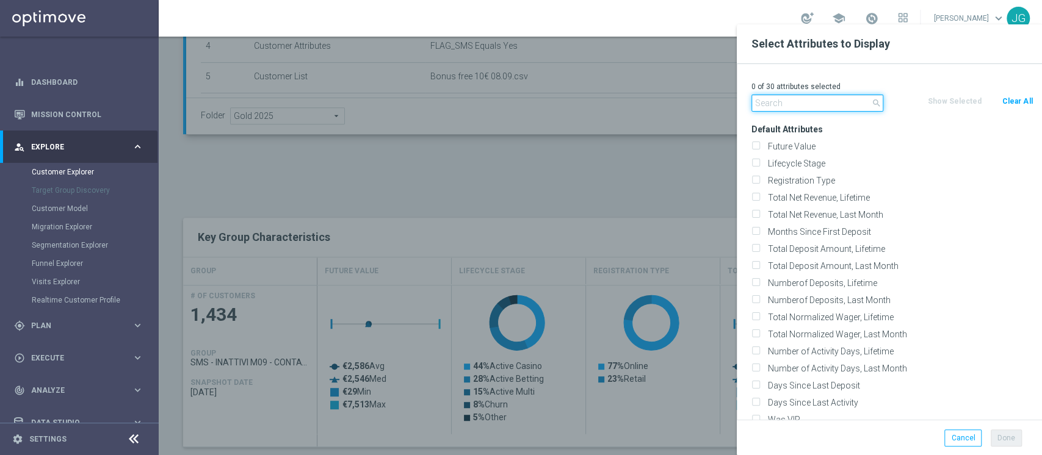
click at [838, 99] on input "text" at bounding box center [817, 103] width 132 height 17
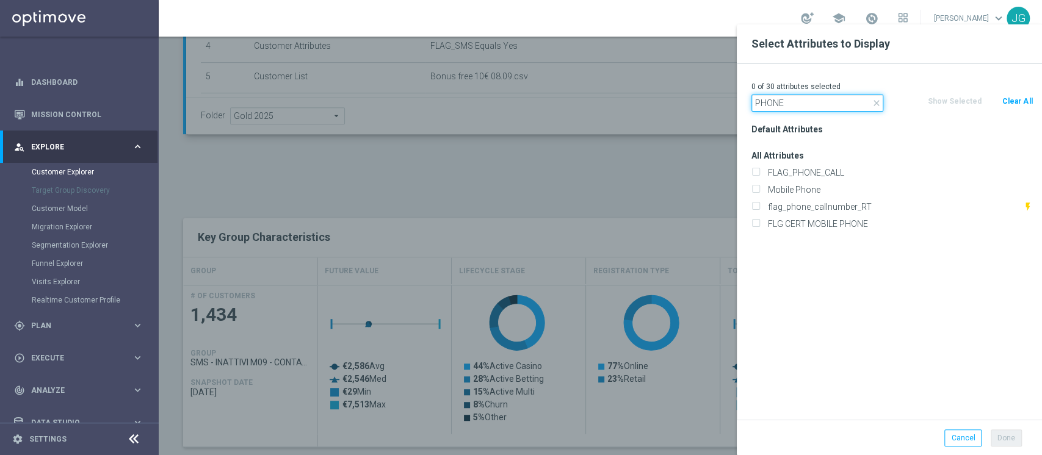
type input "PHONE"
click at [786, 195] on div "Mobile Phone" at bounding box center [892, 189] width 300 height 17
click at [789, 191] on label "Mobile Phone" at bounding box center [897, 189] width 269 height 11
click at [759, 191] on input "Mobile Phone" at bounding box center [755, 191] width 8 height 8
checkbox input "true"
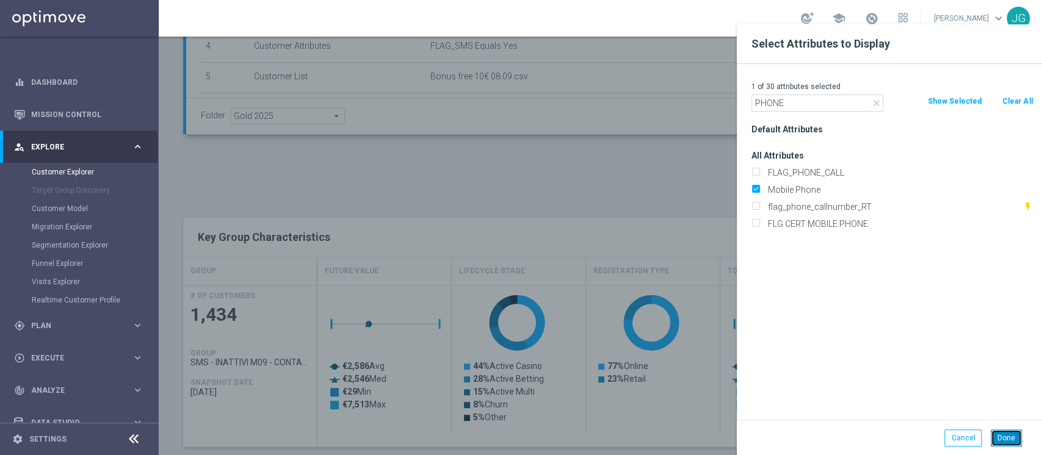
click at [1001, 434] on button "Done" at bounding box center [1005, 438] width 31 height 17
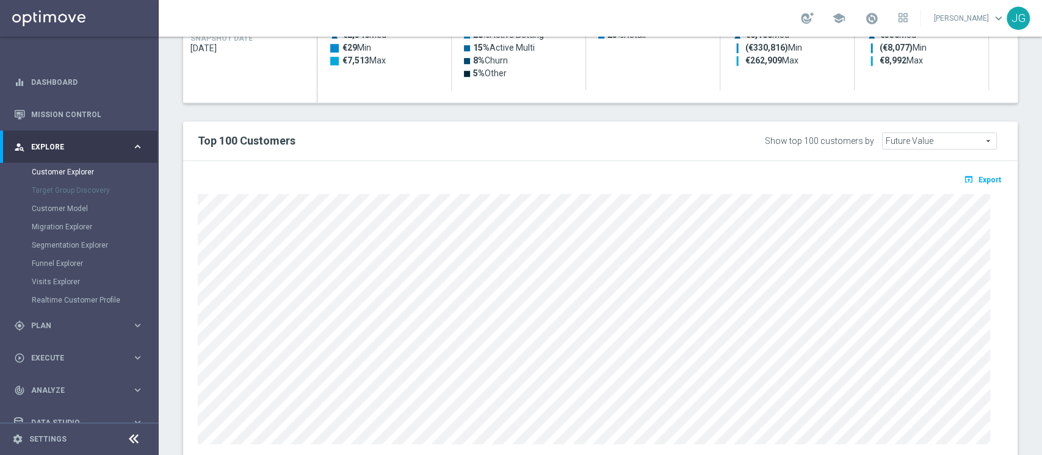
type input "Search"
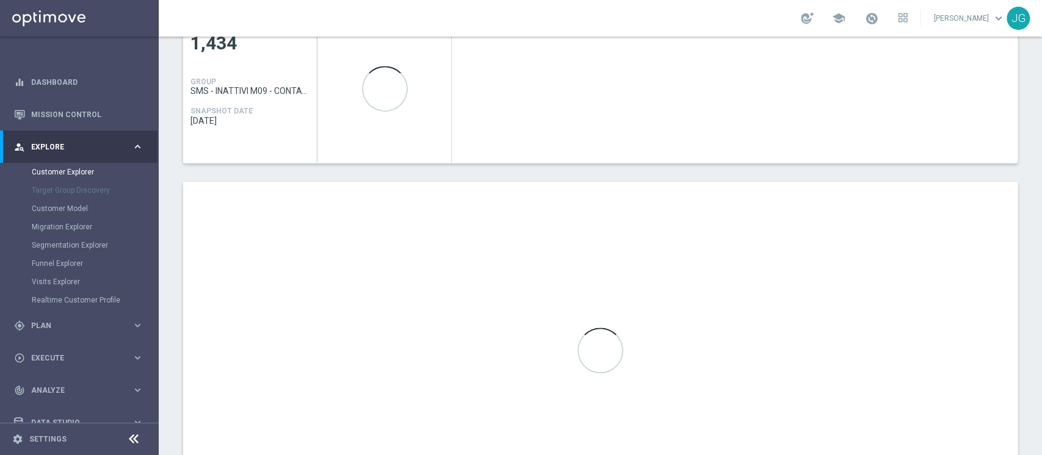
scroll to position [592, 0]
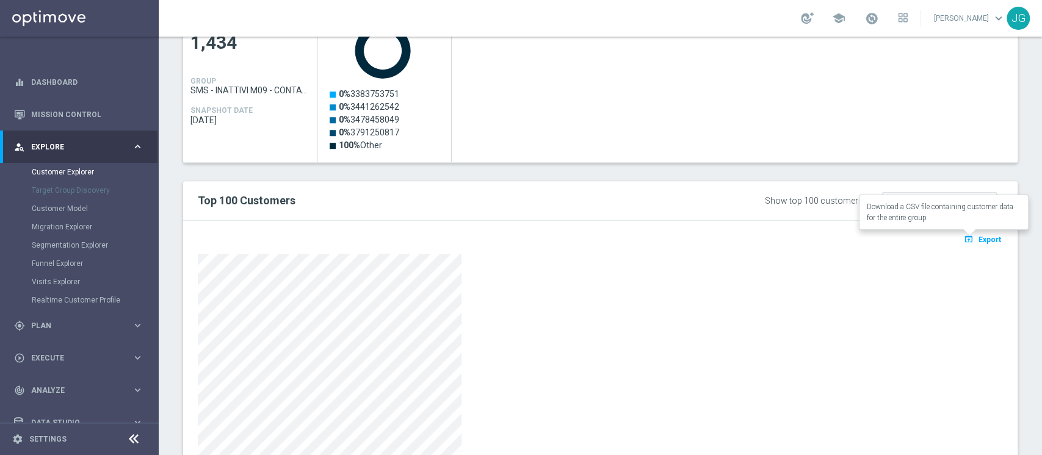
click at [978, 236] on span "Export" at bounding box center [989, 240] width 23 height 9
